Goal: Task Accomplishment & Management: Manage account settings

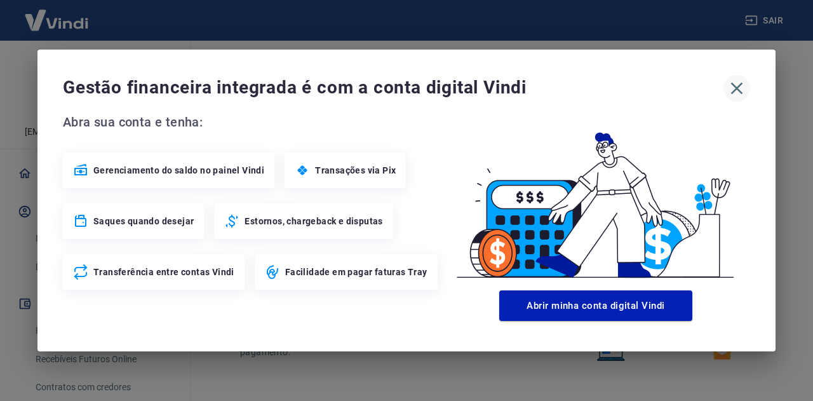
click at [732, 94] on icon "button" at bounding box center [736, 88] width 20 height 20
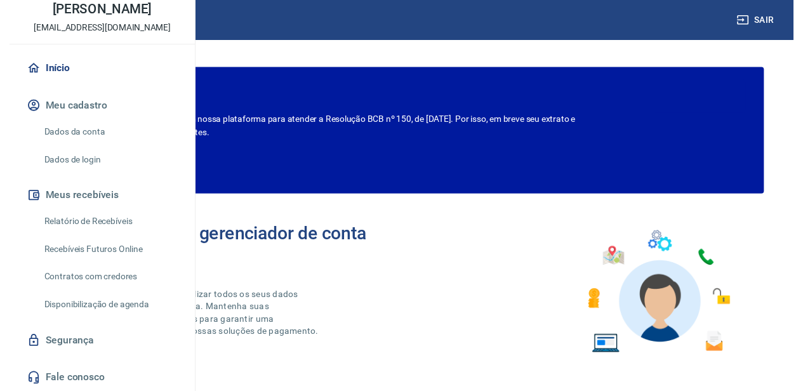
scroll to position [116, 0]
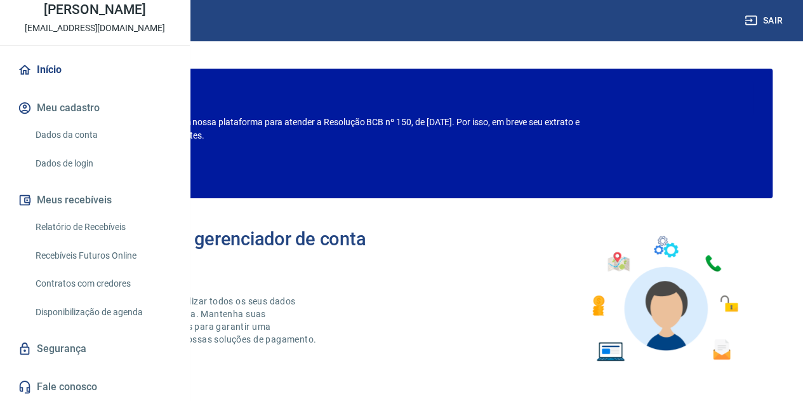
click at [110, 230] on link "Relatório de Recebíveis" at bounding box center [102, 227] width 144 height 26
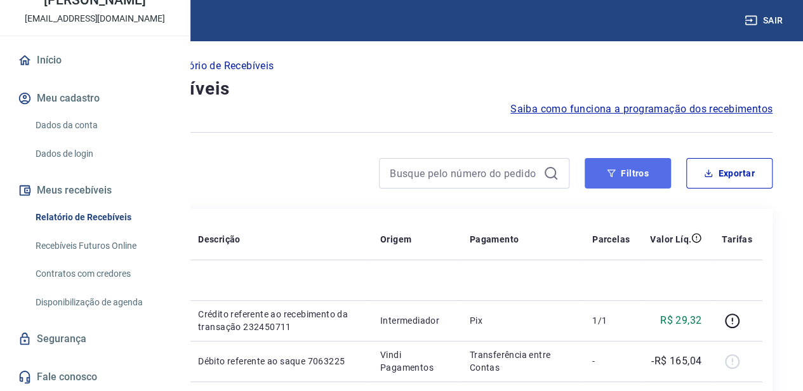
click at [640, 178] on button "Filtros" at bounding box center [628, 173] width 86 height 30
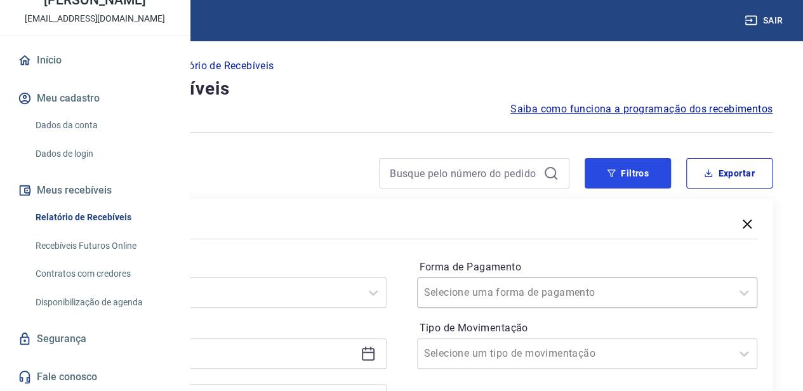
scroll to position [127, 0]
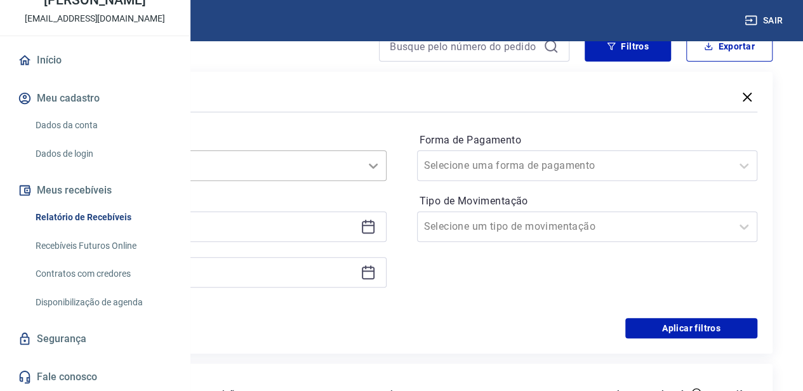
click at [381, 164] on icon at bounding box center [373, 165] width 15 height 15
click at [366, 114] on div at bounding box center [402, 112] width 712 height 6
click at [376, 223] on icon at bounding box center [368, 226] width 15 height 15
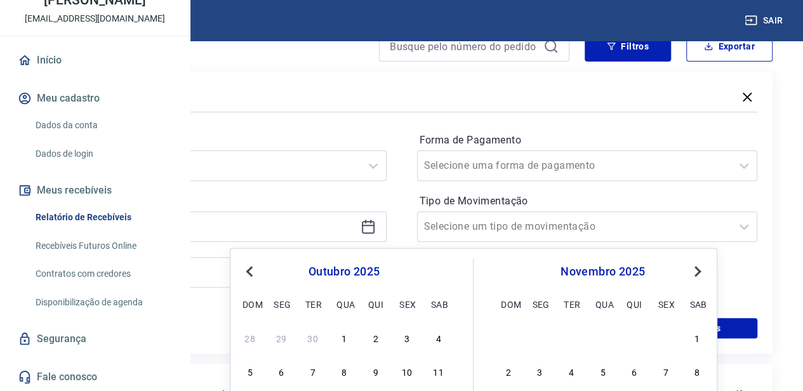
click at [251, 273] on span "Previous Month" at bounding box center [251, 271] width 0 height 15
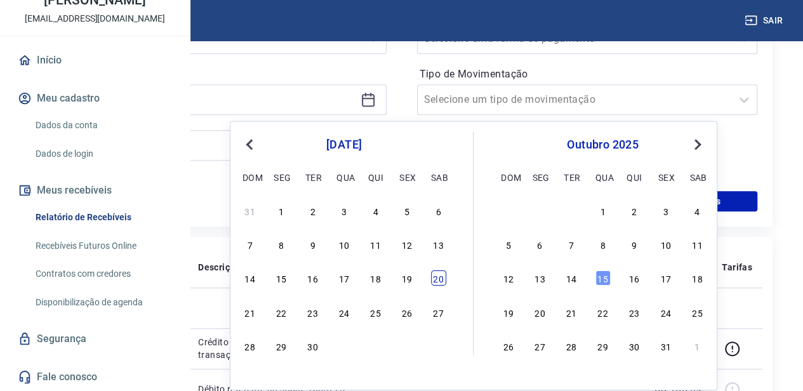
click at [438, 274] on div "20" at bounding box center [438, 278] width 15 height 15
type input "[DATE]"
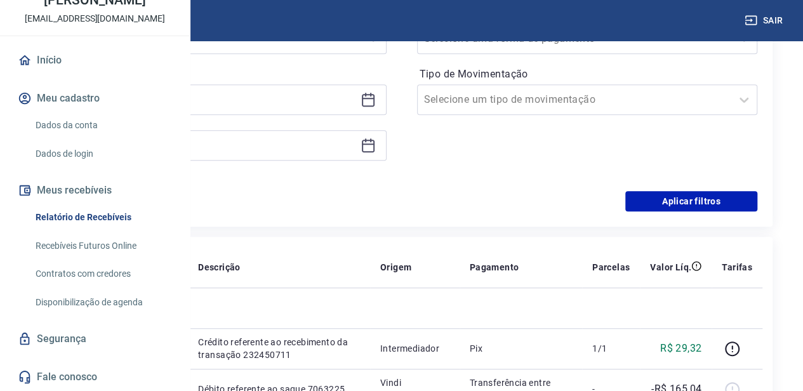
click at [376, 145] on icon at bounding box center [368, 145] width 15 height 15
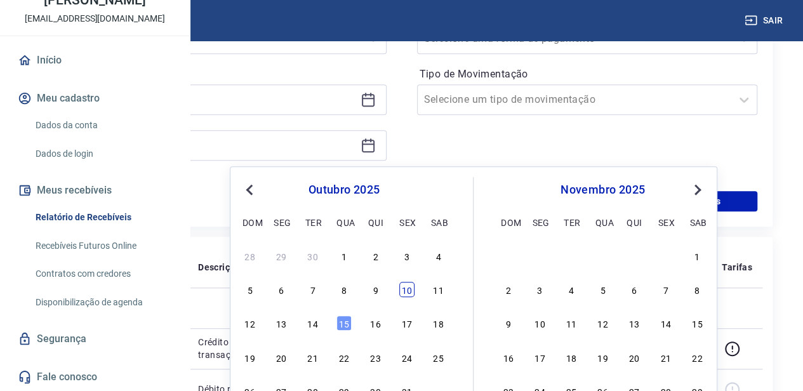
click at [408, 285] on div "10" at bounding box center [406, 289] width 15 height 15
type input "[DATE]"
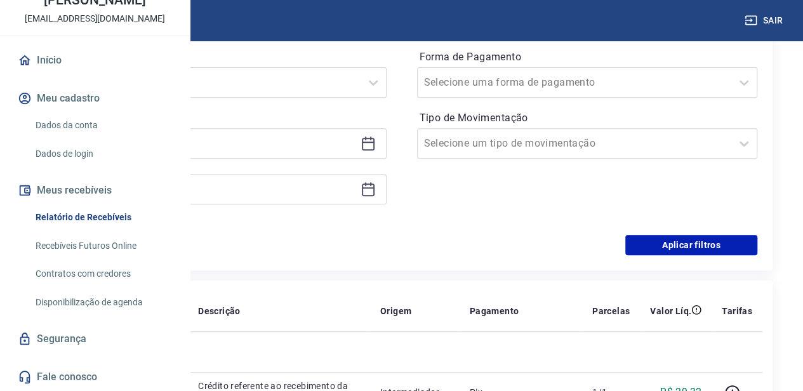
scroll to position [190, 0]
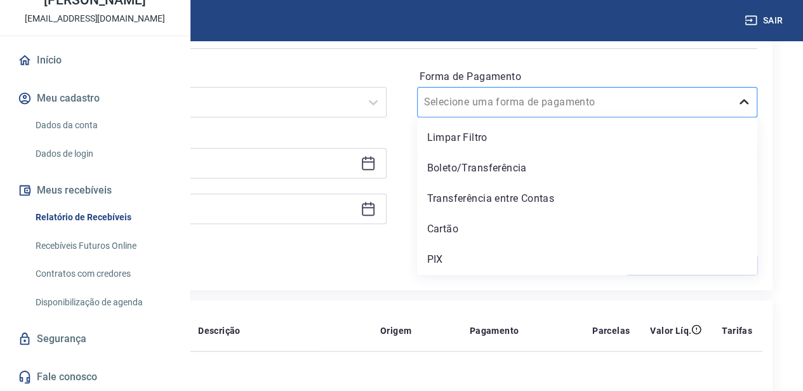
click at [747, 105] on icon at bounding box center [744, 102] width 15 height 15
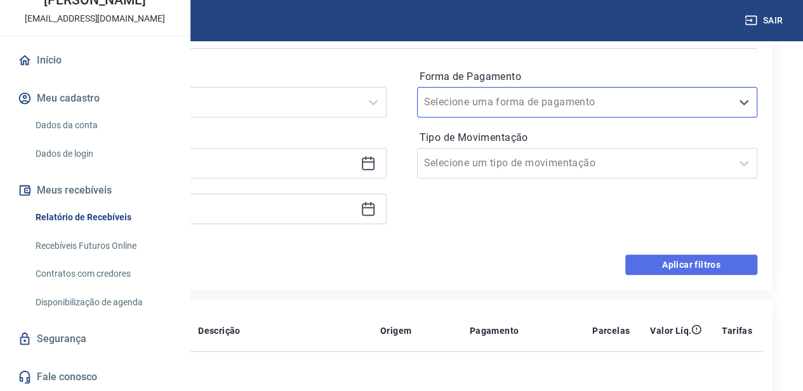
click at [697, 256] on button "Aplicar filtros" at bounding box center [691, 265] width 132 height 20
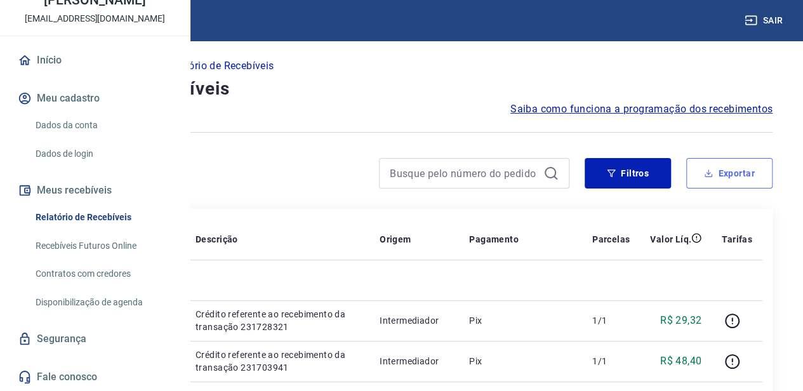
click at [747, 187] on button "Exportar" at bounding box center [729, 173] width 86 height 30
type input "[DATE]"
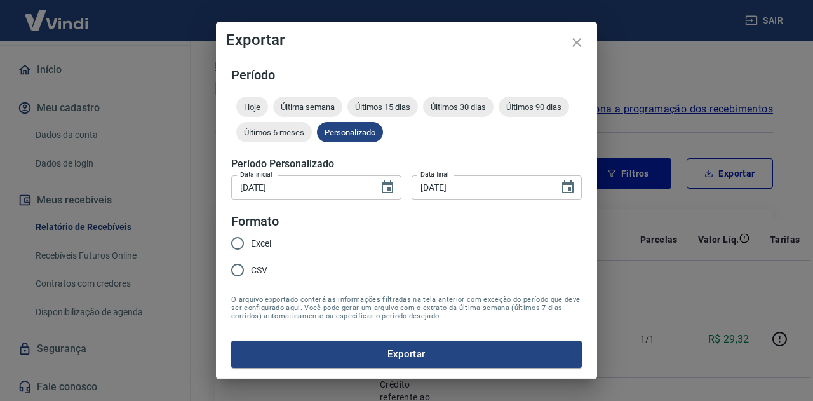
drag, startPoint x: 244, startPoint y: 246, endPoint x: 267, endPoint y: 260, distance: 27.3
click at [244, 246] on input "Excel" at bounding box center [237, 243] width 27 height 27
radio input "true"
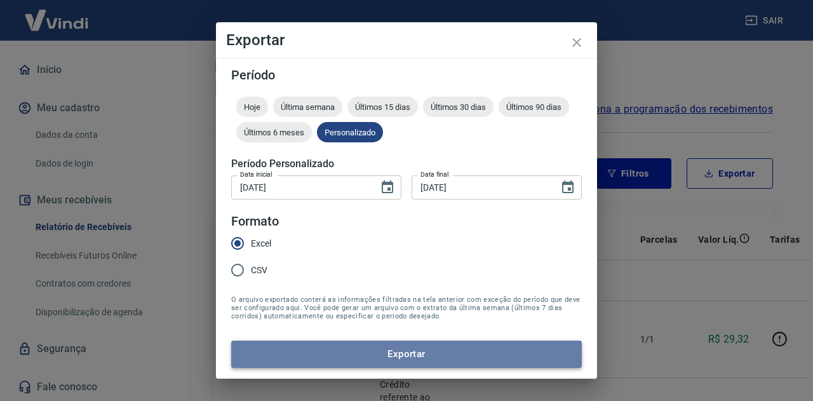
click at [384, 342] on button "Exportar" at bounding box center [406, 353] width 351 height 27
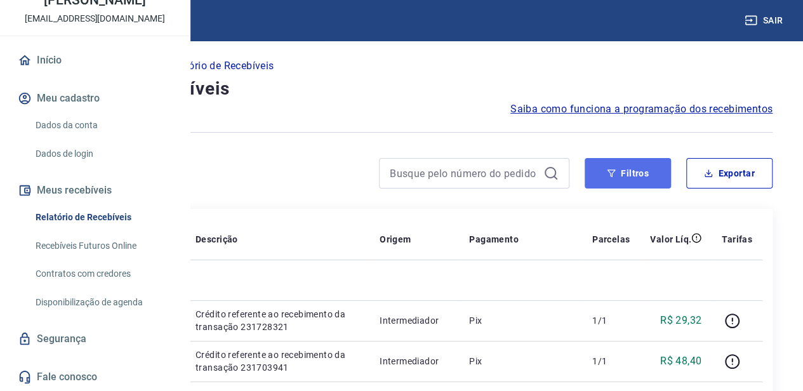
click at [650, 179] on button "Filtros" at bounding box center [628, 173] width 86 height 30
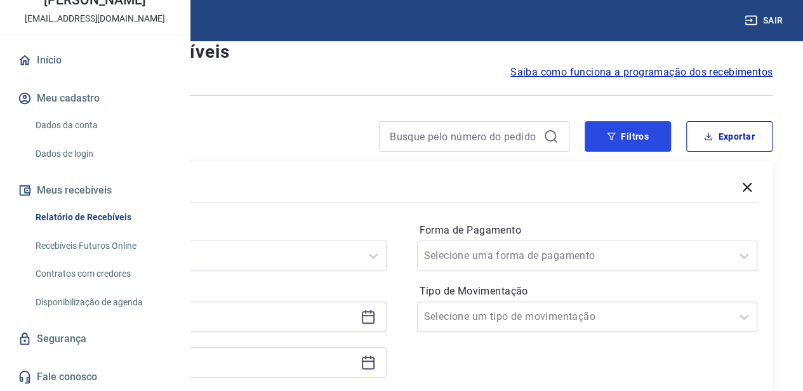
scroll to position [63, 0]
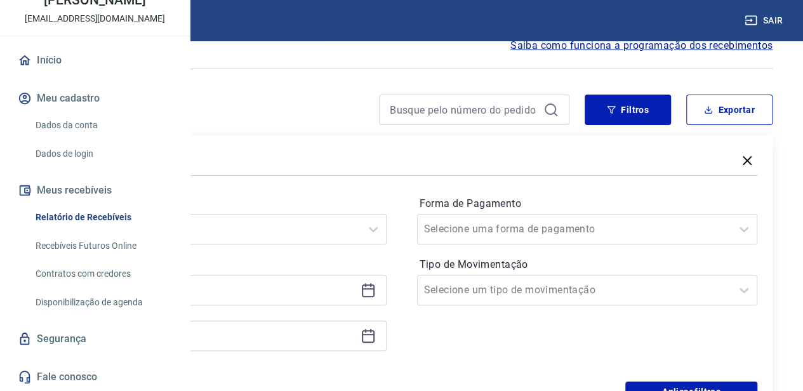
click at [376, 335] on icon at bounding box center [368, 335] width 15 height 15
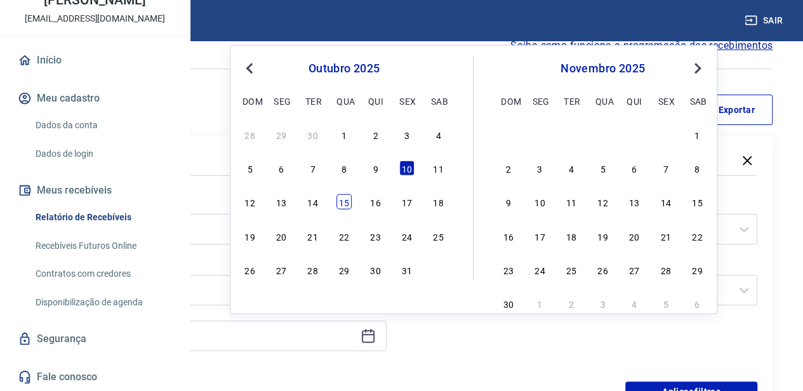
click at [347, 203] on div "15" at bounding box center [344, 201] width 15 height 15
type input "[DATE]"
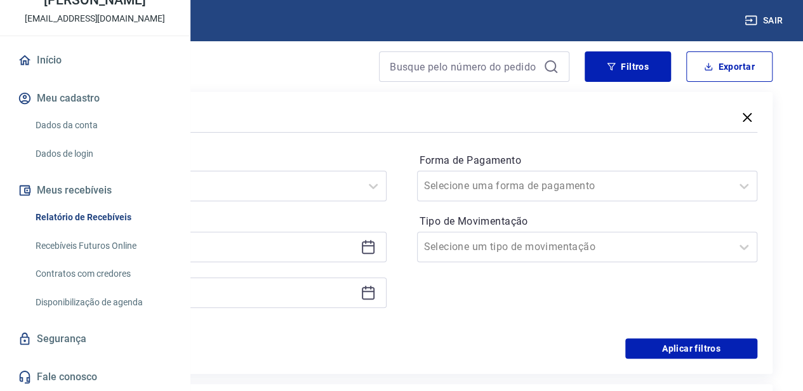
scroll to position [127, 0]
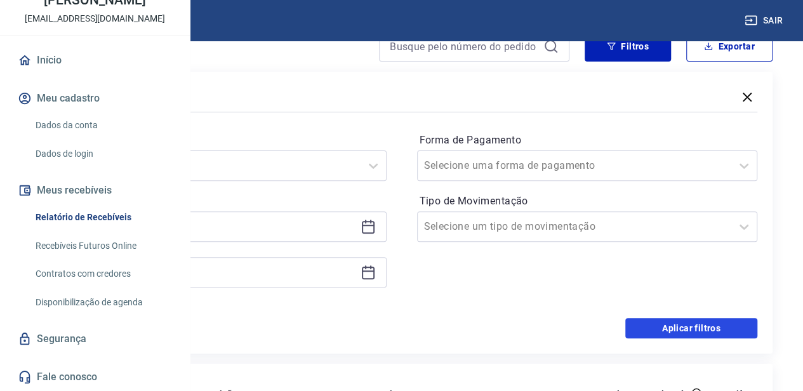
click at [683, 328] on button "Aplicar filtros" at bounding box center [691, 328] width 132 height 20
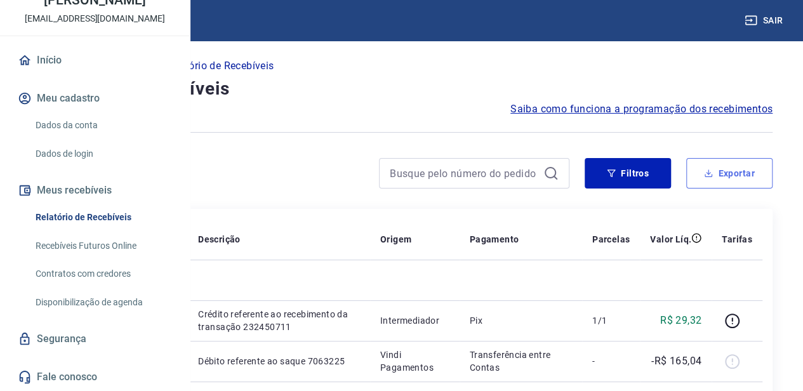
click at [730, 180] on button "Exportar" at bounding box center [729, 173] width 86 height 30
type input "[DATE]"
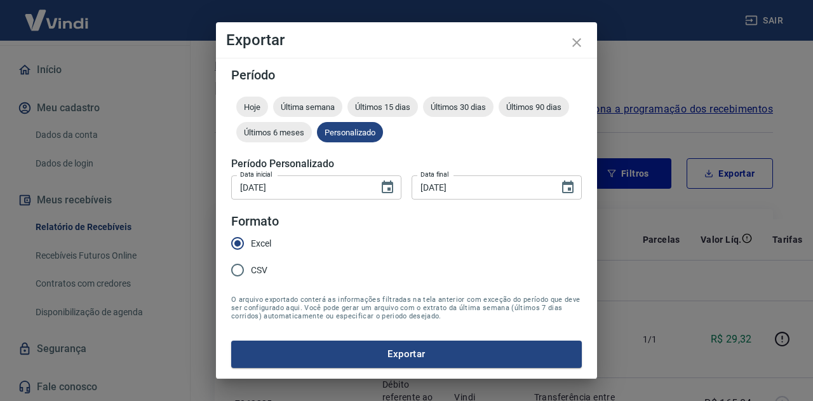
click at [361, 344] on button "Exportar" at bounding box center [406, 353] width 351 height 27
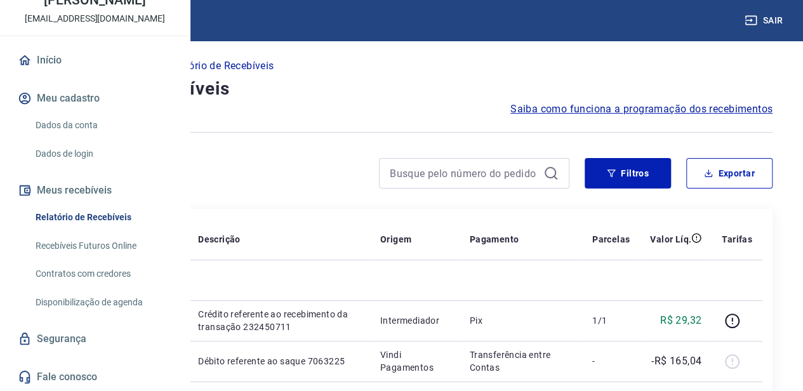
click at [773, 18] on button "Sair" at bounding box center [765, 20] width 46 height 23
